Goal: Task Accomplishment & Management: Manage account settings

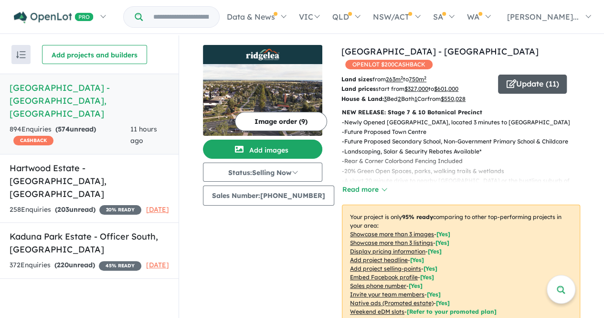
click at [519, 75] on button "Update ( 11 )" at bounding box center [532, 84] width 69 height 19
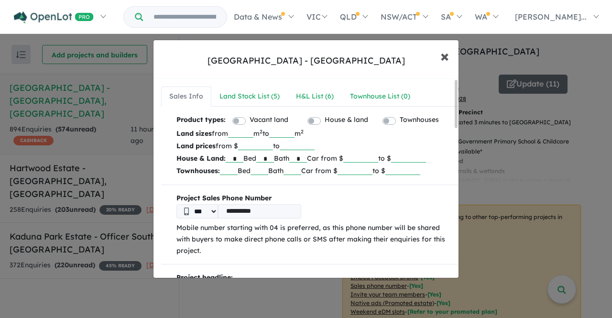
click at [450, 58] on button "× Close" at bounding box center [445, 56] width 28 height 26
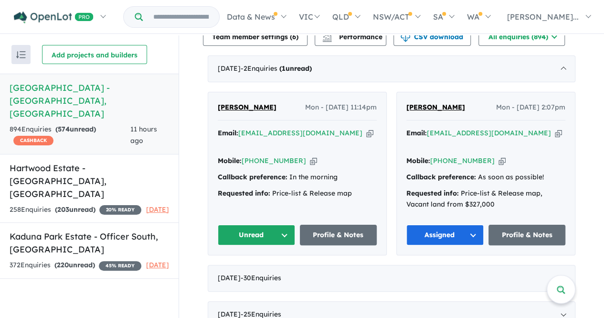
scroll to position [374, 0]
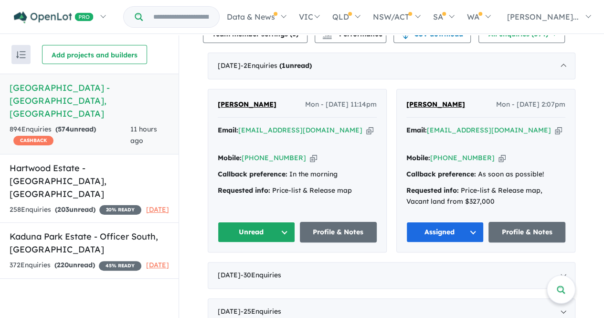
click at [237, 222] on button "Unread" at bounding box center [256, 232] width 77 height 21
click at [247, 266] on button "Assigned" at bounding box center [259, 277] width 83 height 22
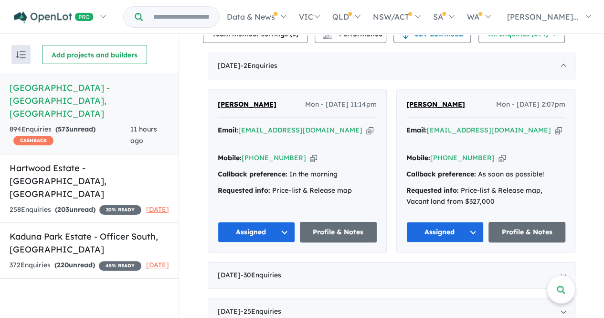
drag, startPoint x: 212, startPoint y: 99, endPoint x: 275, endPoint y: 100, distance: 62.6
click at [275, 100] on div "[PERSON_NAME] - [DATE] 11:14pm Email: [EMAIL_ADDRESS][DOMAIN_NAME] Copied! Mobi…" at bounding box center [297, 170] width 178 height 163
copy span "[PERSON_NAME]"
click at [354, 222] on link "Profile & Notes" at bounding box center [338, 232] width 77 height 21
